Goal: Navigation & Orientation: Find specific page/section

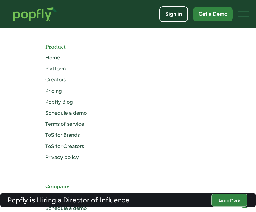
scroll to position [2700, 0]
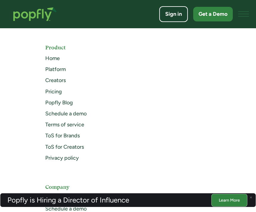
click at [208, 117] on div "Schedule a demo" at bounding box center [127, 113] width 165 height 7
click at [49, 84] on link "Creators" at bounding box center [55, 80] width 21 height 7
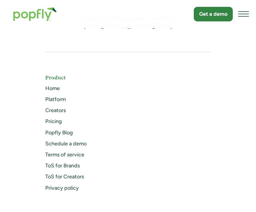
scroll to position [2559, 0]
click at [46, 92] on link "Home" at bounding box center [52, 88] width 15 height 7
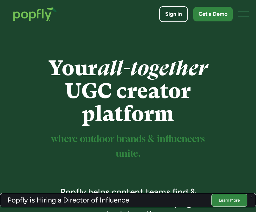
click at [244, 12] on div "menu" at bounding box center [243, 14] width 11 height 14
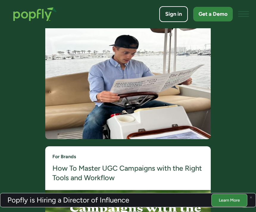
scroll to position [1952, 0]
